Goal: Information Seeking & Learning: Understand process/instructions

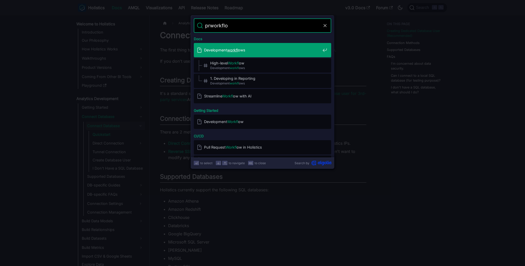
type input "prworkflow"
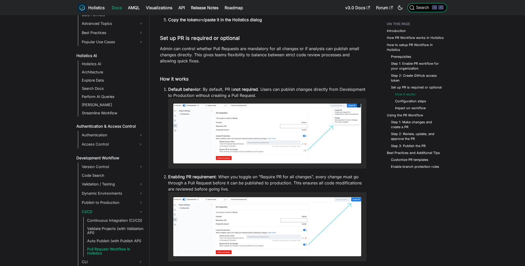
scroll to position [1304, 0]
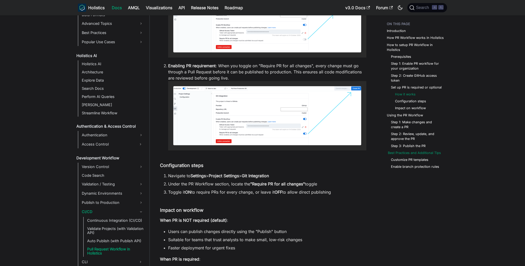
click at [406, 155] on link "Best Practices and Additional Tips" at bounding box center [414, 153] width 53 height 5
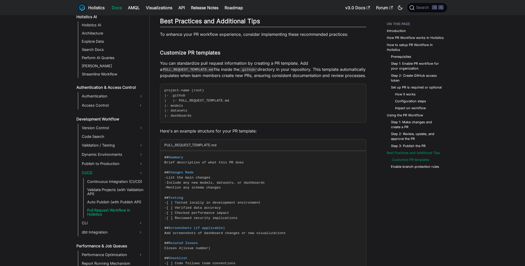
scroll to position [364, 0]
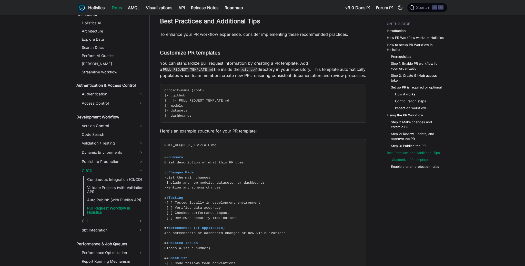
click at [407, 160] on link "Customize PR templates" at bounding box center [410, 160] width 37 height 5
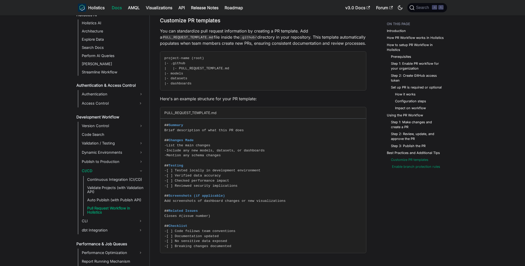
click at [409, 168] on link "Enable branch protection rules" at bounding box center [416, 166] width 48 height 5
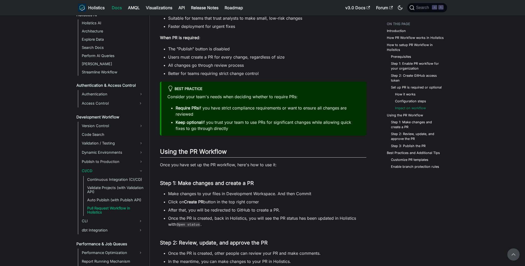
scroll to position [1493, 0]
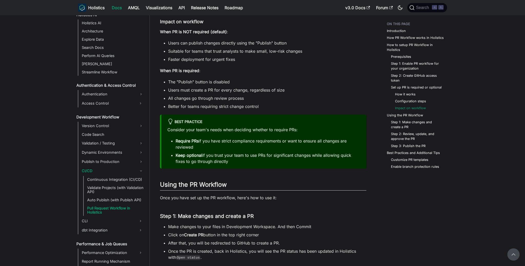
drag, startPoint x: 251, startPoint y: 140, endPoint x: 287, endPoint y: 148, distance: 37.0
click at [285, 147] on div "Consider your team's needs when deciding whether to require PRs: Require PRs if…" at bounding box center [263, 146] width 193 height 38
click at [287, 148] on li "Require PRs if you have strict compliance requirements or want to ensure all ch…" at bounding box center [267, 144] width 184 height 12
